Goal: Entertainment & Leisure: Consume media (video, audio)

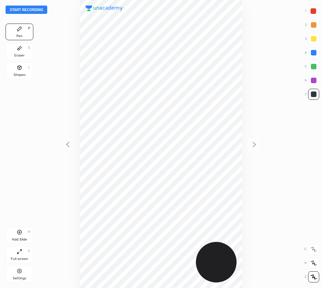
scroll to position [288, 211]
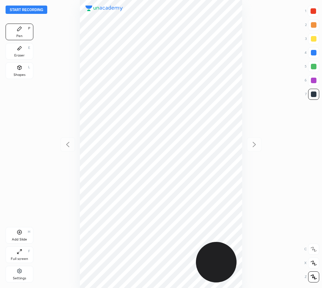
scroll to position [288, 211]
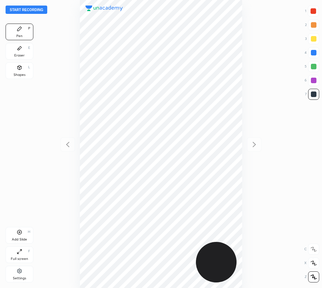
scroll to position [288, 211]
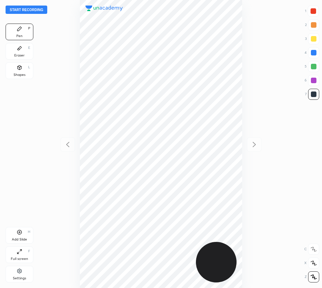
scroll to position [288, 211]
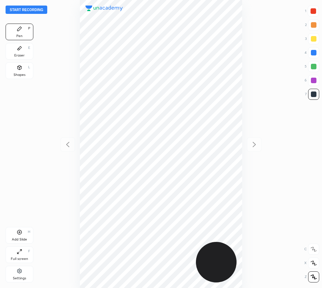
scroll to position [288, 211]
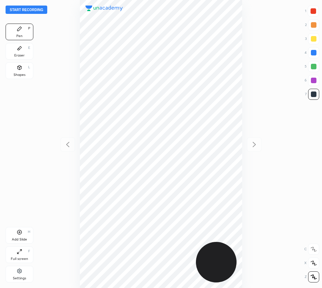
scroll to position [288, 211]
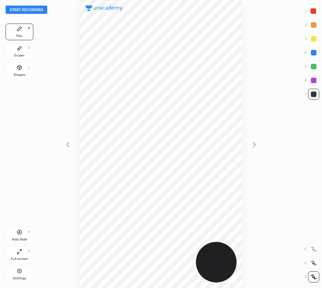
scroll to position [288, 211]
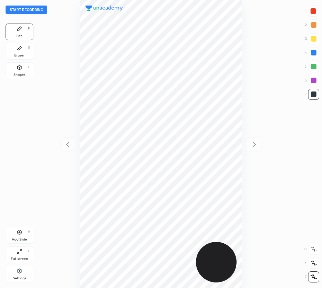
scroll to position [288, 211]
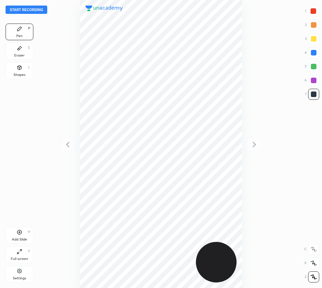
scroll to position [288, 211]
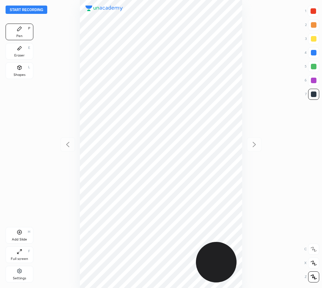
scroll to position [288, 211]
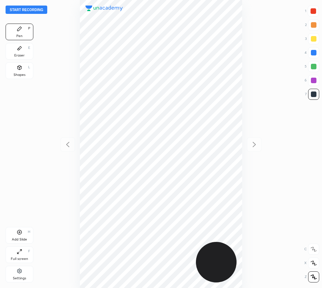
scroll to position [288, 211]
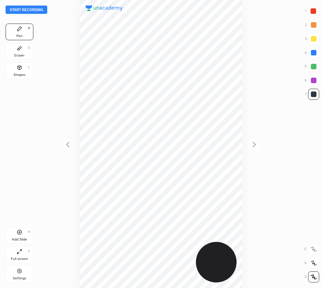
scroll to position [288, 211]
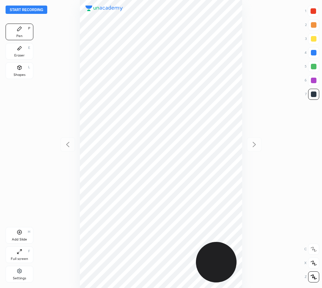
scroll to position [288, 211]
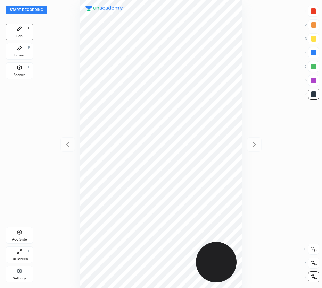
scroll to position [288, 211]
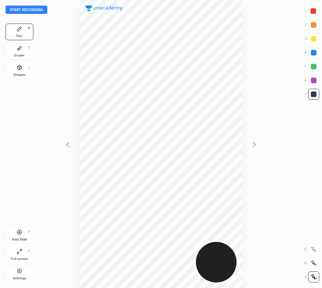
scroll to position [288, 211]
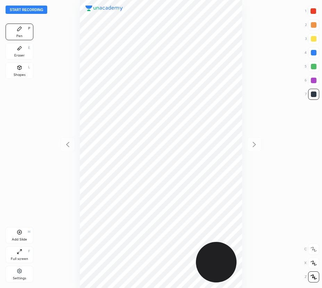
scroll to position [288, 211]
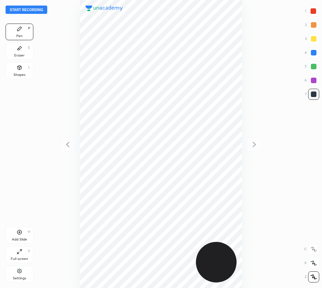
scroll to position [288, 211]
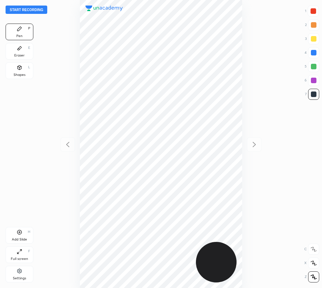
scroll to position [288, 211]
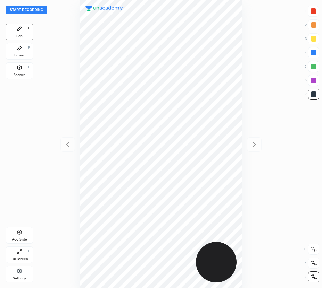
scroll to position [288, 211]
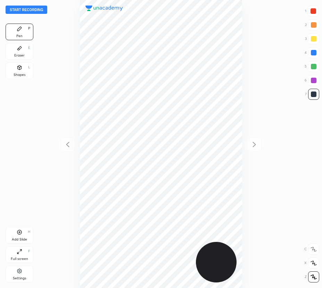
scroll to position [288, 211]
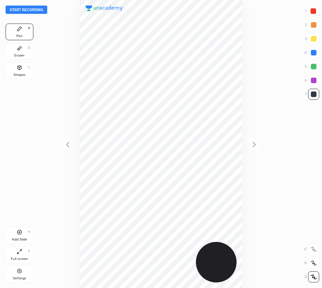
scroll to position [288, 211]
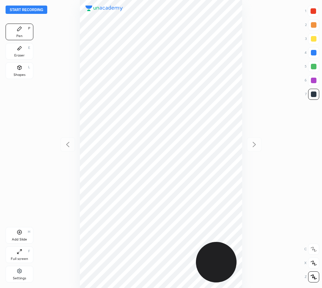
scroll to position [288, 211]
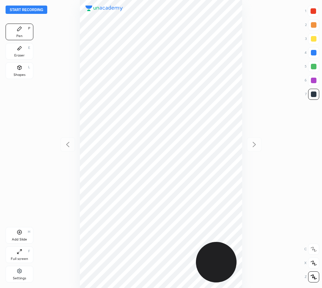
scroll to position [288, 211]
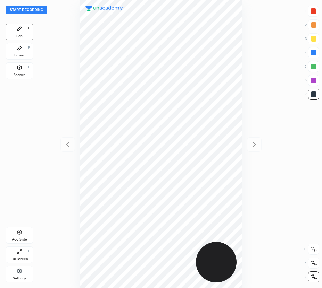
scroll to position [288, 211]
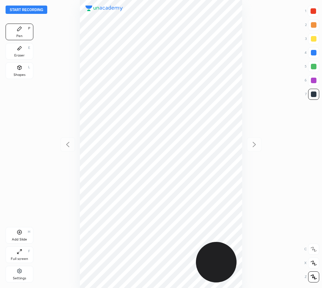
scroll to position [288, 211]
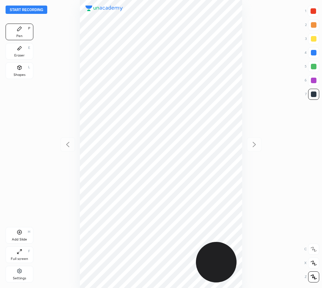
scroll to position [288, 211]
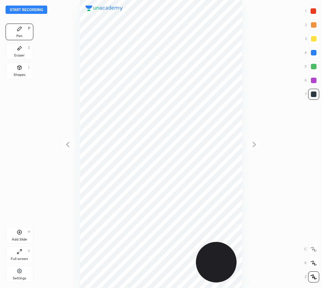
scroll to position [288, 211]
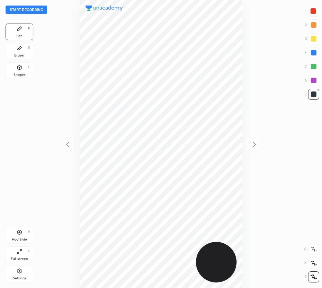
scroll to position [288, 211]
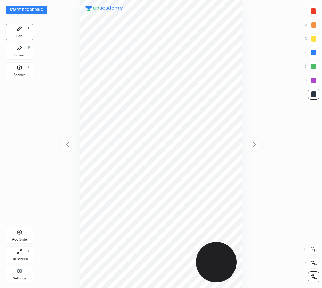
scroll to position [288, 211]
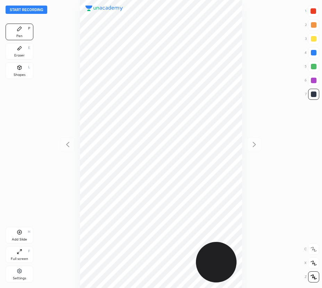
scroll to position [288, 211]
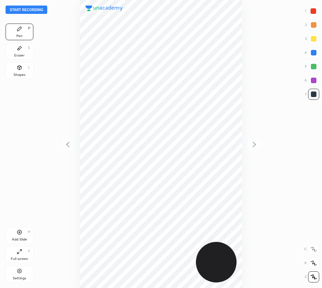
scroll to position [288, 211]
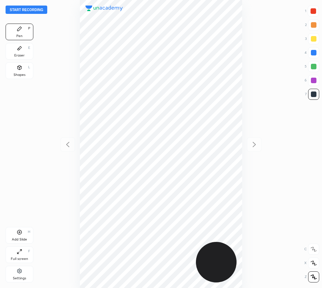
scroll to position [288, 211]
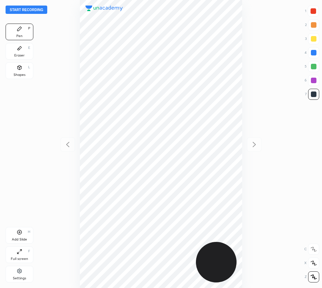
scroll to position [288, 211]
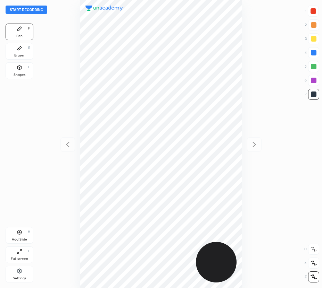
scroll to position [288, 211]
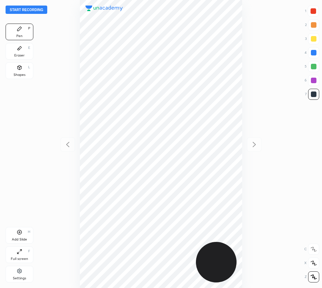
scroll to position [288, 211]
